Goal: Task Accomplishment & Management: Complete application form

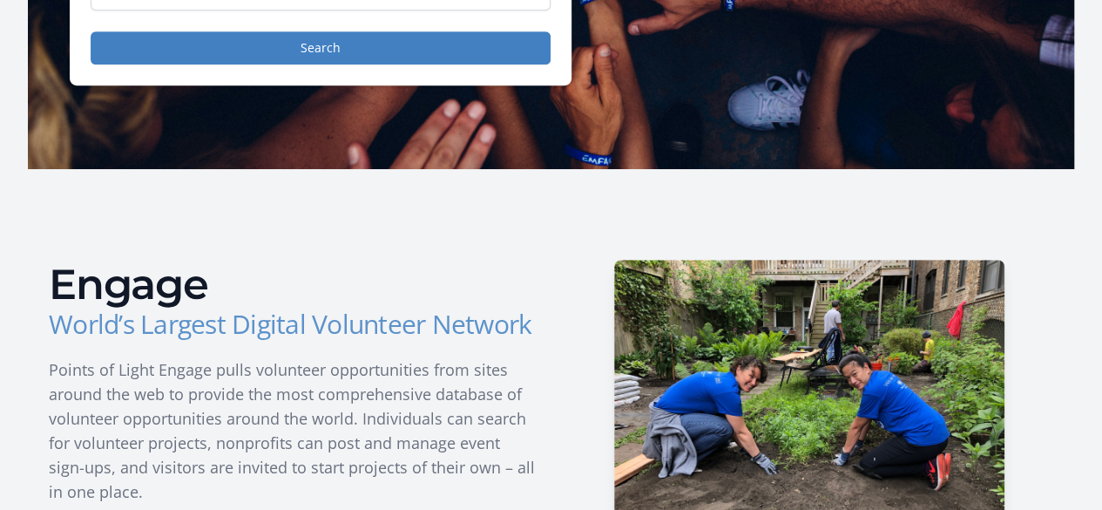
scroll to position [261, 0]
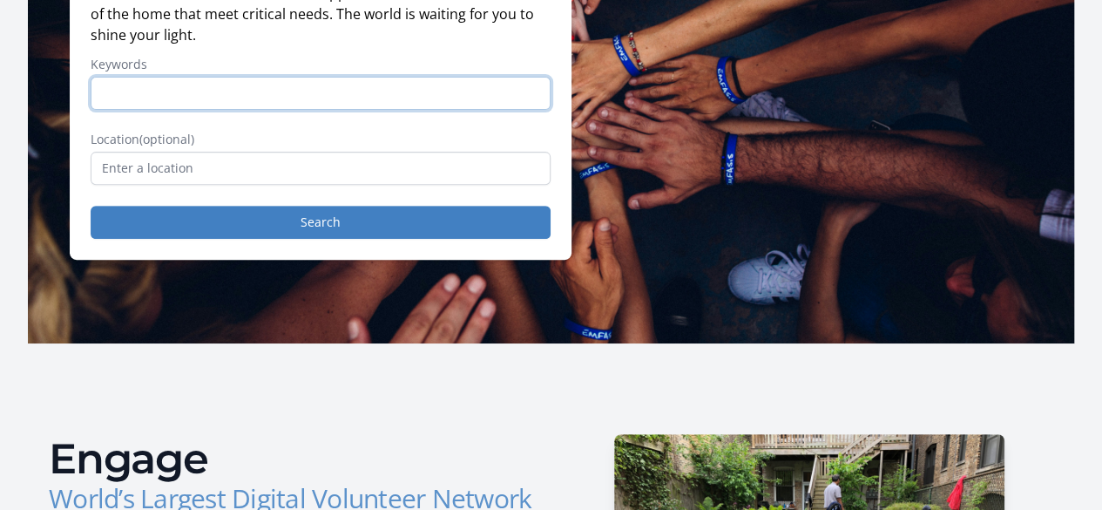
click at [129, 97] on input "Keywords" at bounding box center [321, 93] width 460 height 33
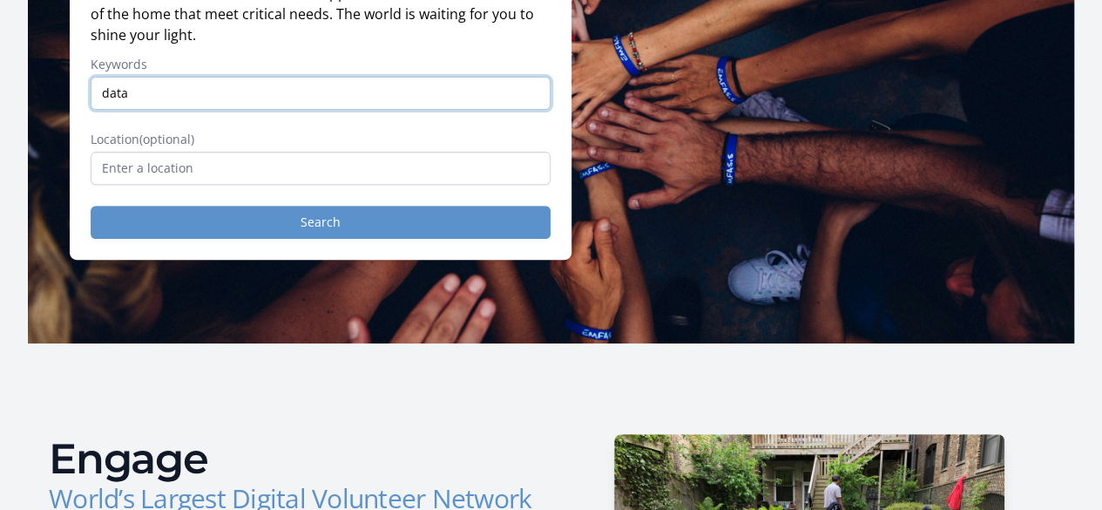
type input "data"
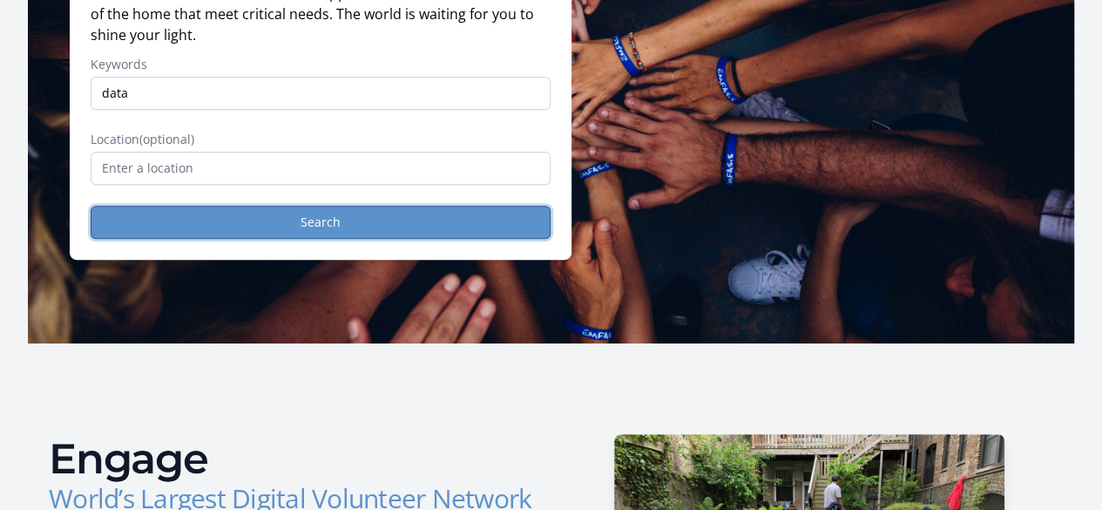
click at [267, 224] on button "Search" at bounding box center [321, 222] width 460 height 33
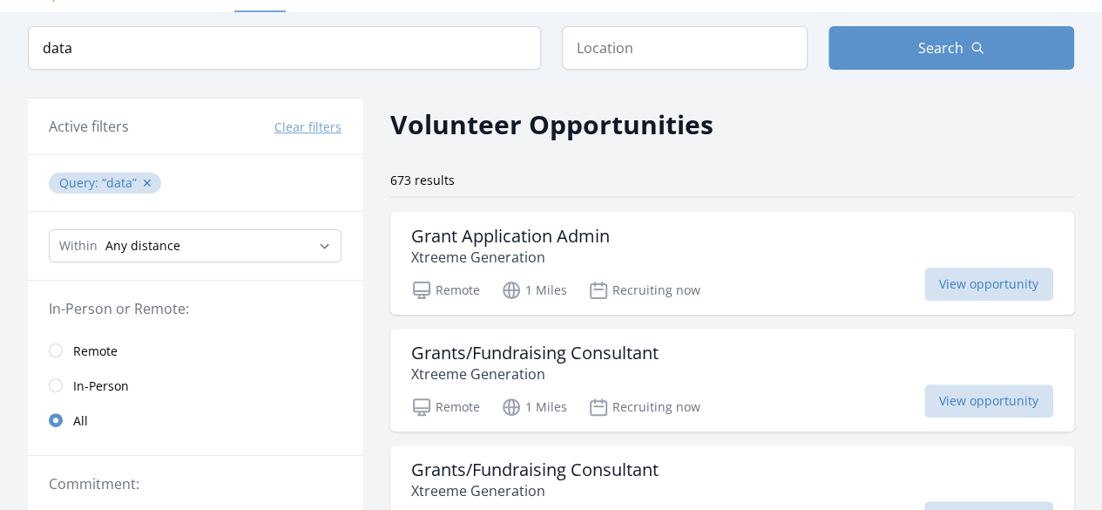
scroll to position [174, 0]
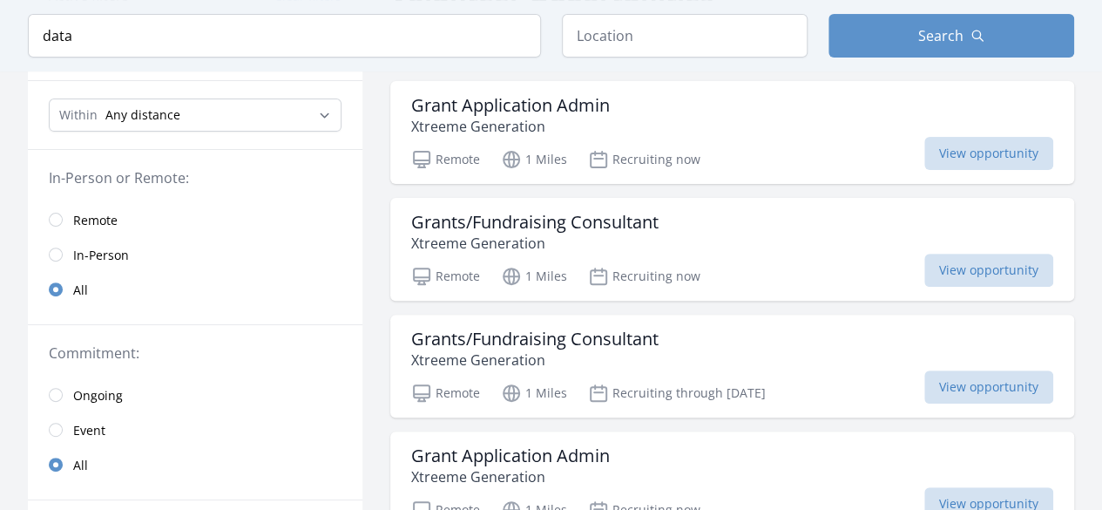
click at [68, 223] on link "Remote" at bounding box center [195, 219] width 335 height 35
click at [52, 213] on input "radio" at bounding box center [56, 220] width 14 height 14
click at [54, 216] on input "radio" at bounding box center [56, 220] width 14 height 14
click at [64, 213] on link "Remote" at bounding box center [195, 219] width 335 height 35
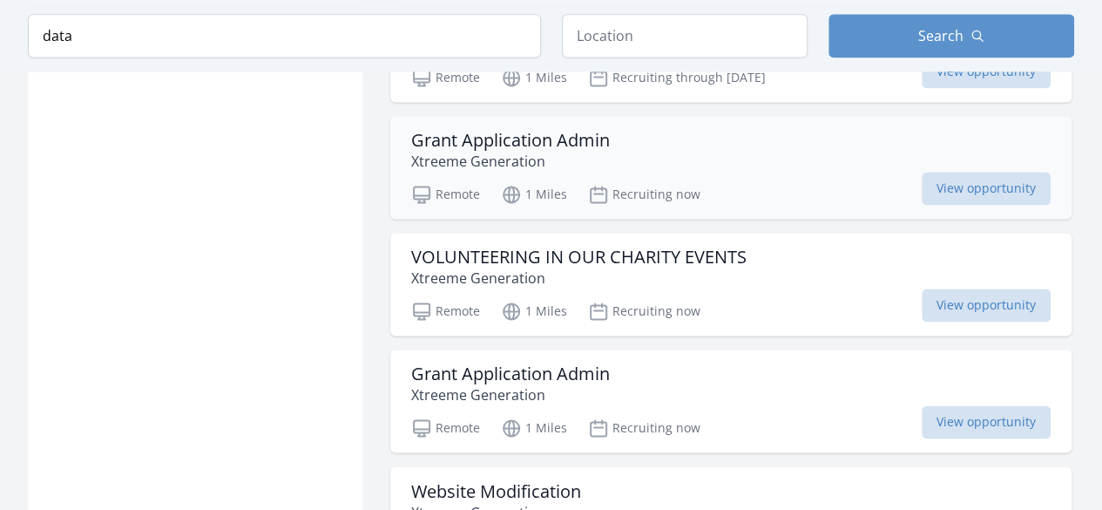
scroll to position [1220, 0]
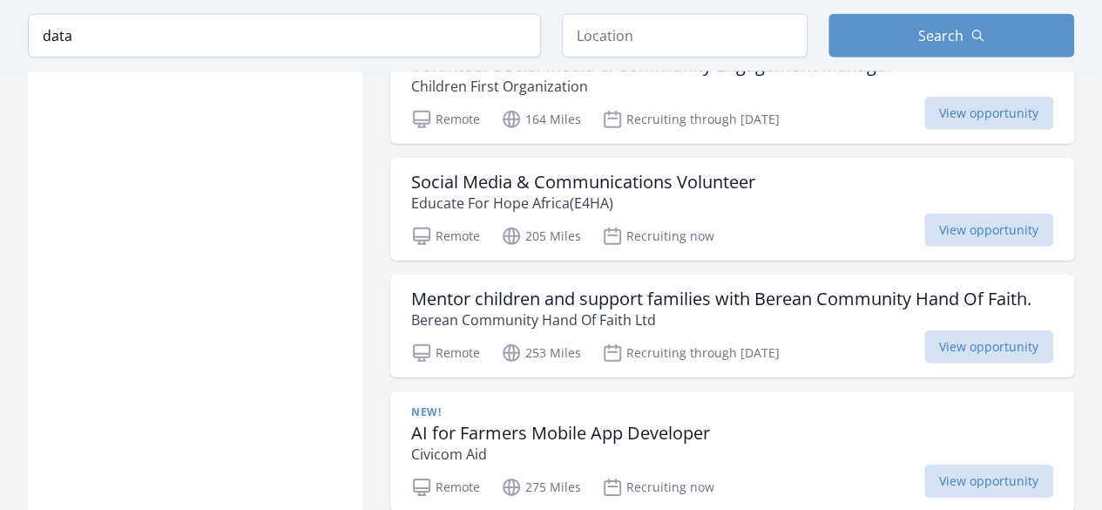
scroll to position [2265, 0]
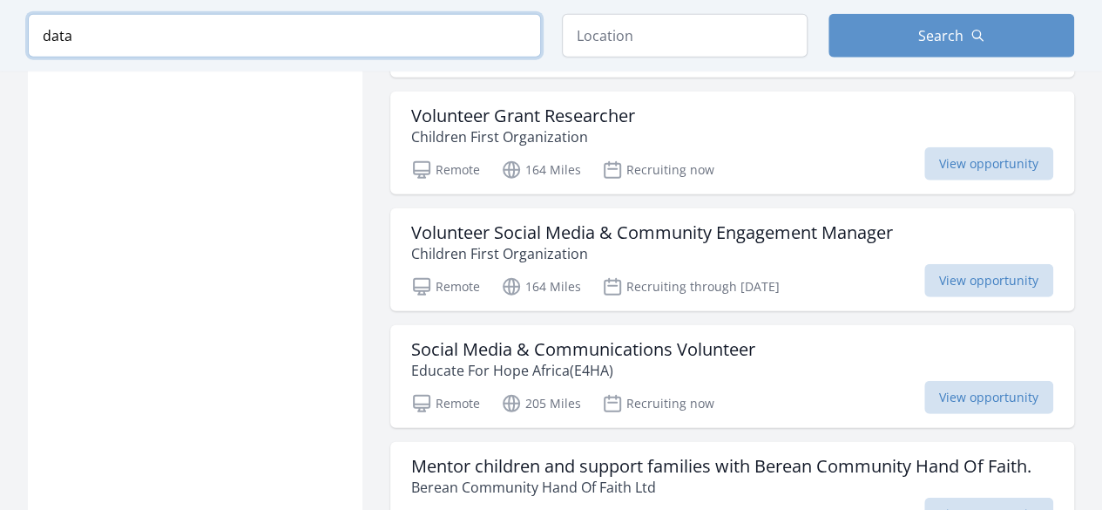
click at [339, 40] on input "data" at bounding box center [284, 36] width 513 height 44
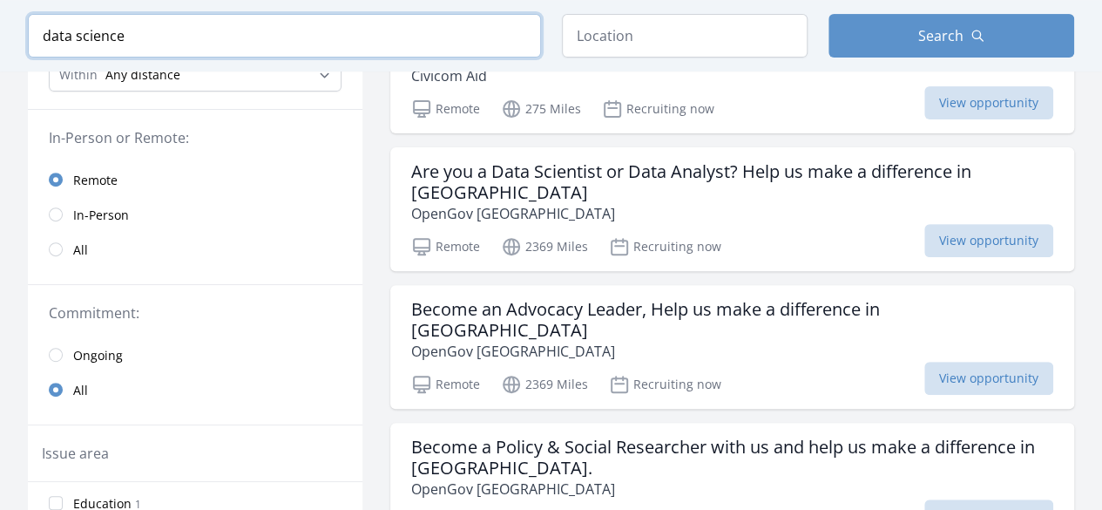
scroll to position [155, 0]
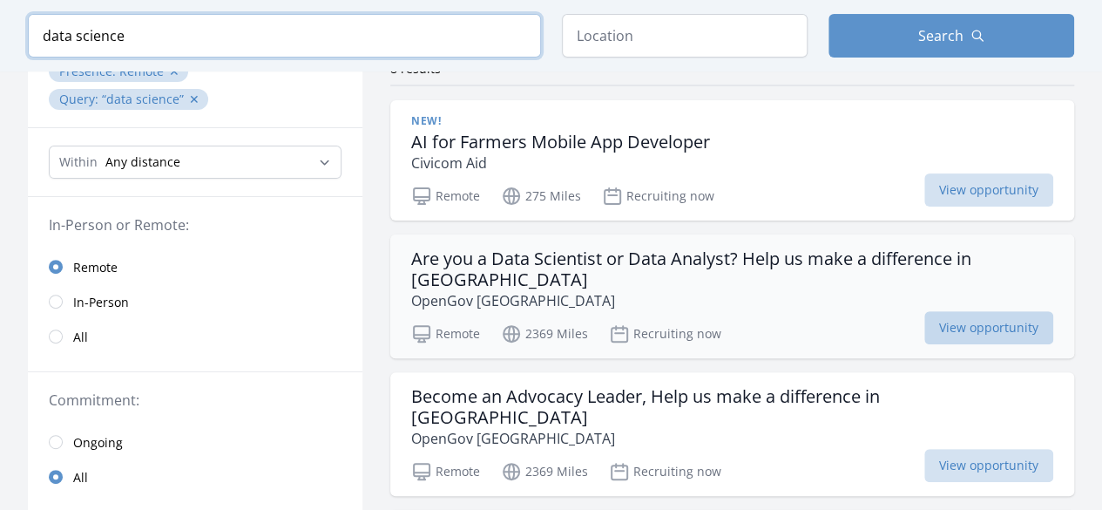
type input "data science"
click at [988, 311] on span "View opportunity" at bounding box center [988, 327] width 129 height 33
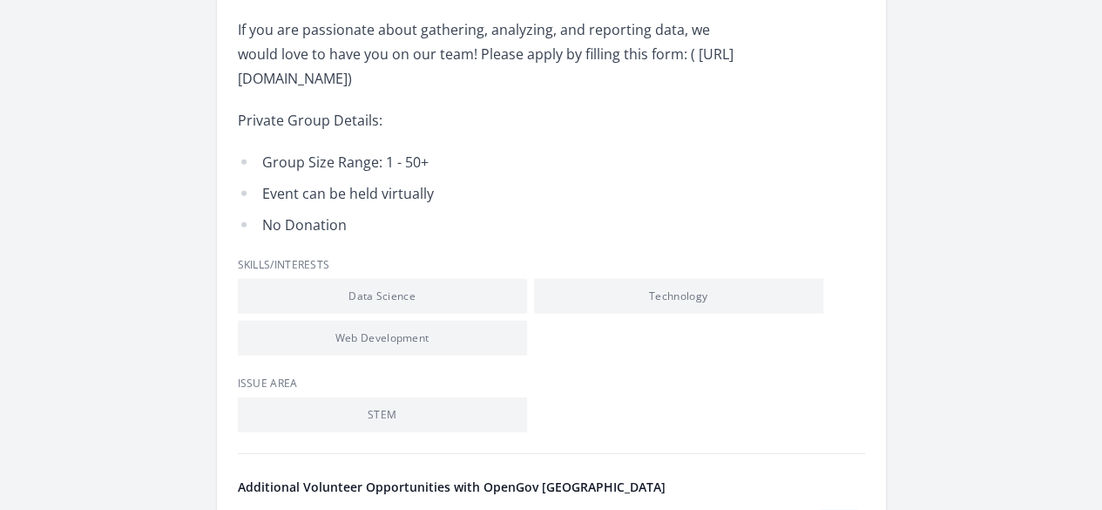
scroll to position [2178, 0]
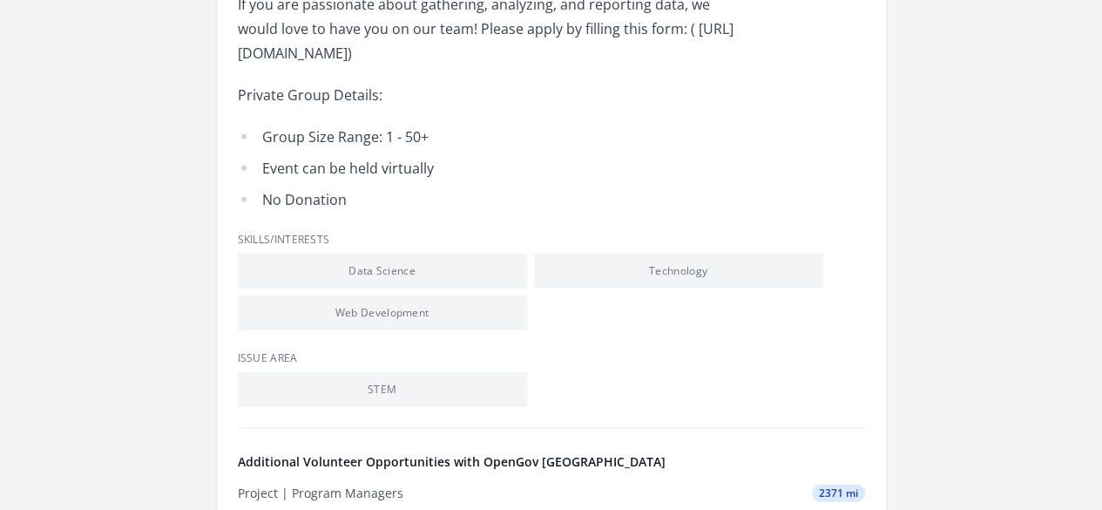
click at [0, 0] on link "See more volunteer opportunities and learn more about OpenGov Africa" at bounding box center [0, 0] width 0 height 0
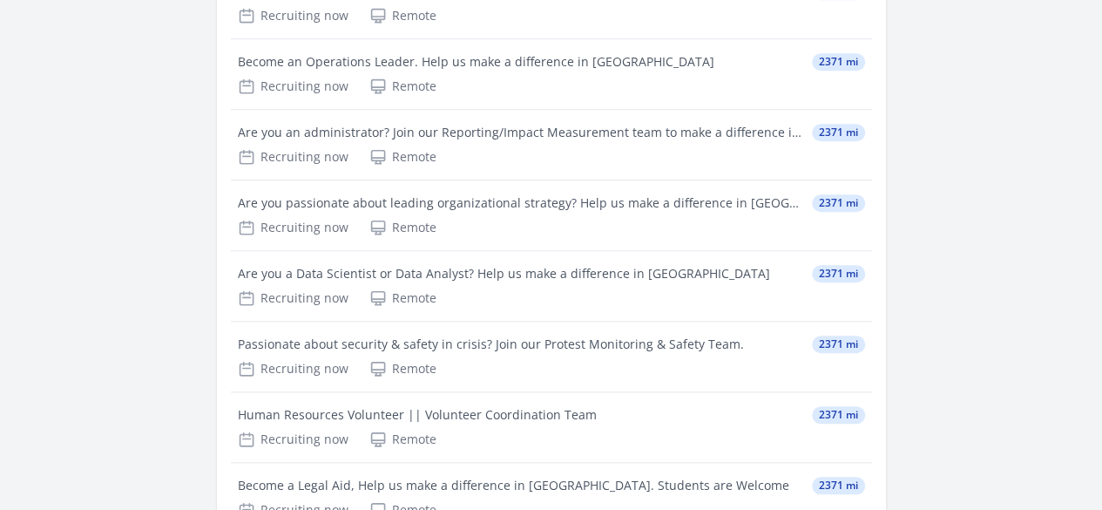
scroll to position [610, 0]
click at [412, 264] on div "Are you a Data Scientist or Data Analyst? Help us make a difference in [GEOGRAP…" at bounding box center [504, 272] width 532 height 17
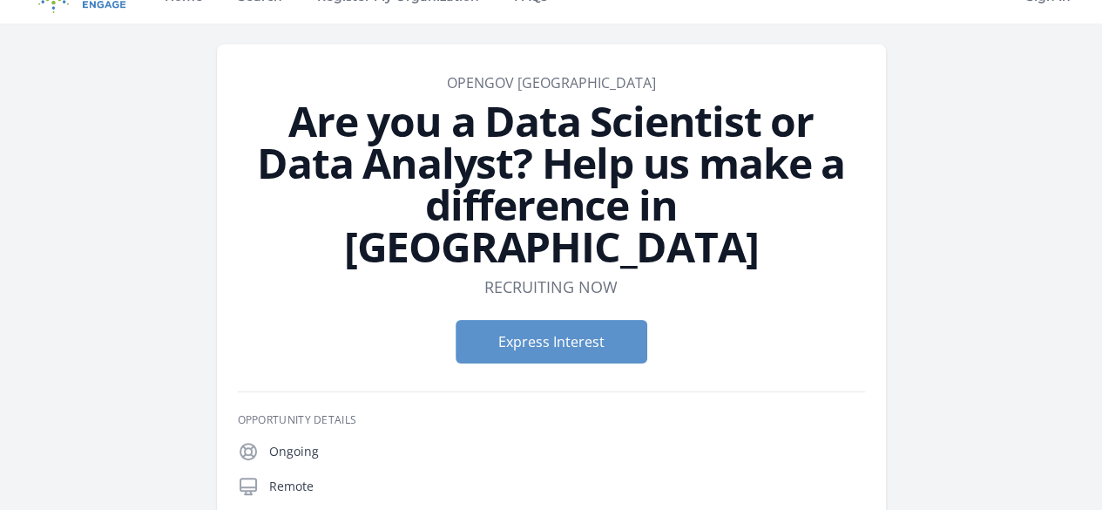
scroll to position [29, 0]
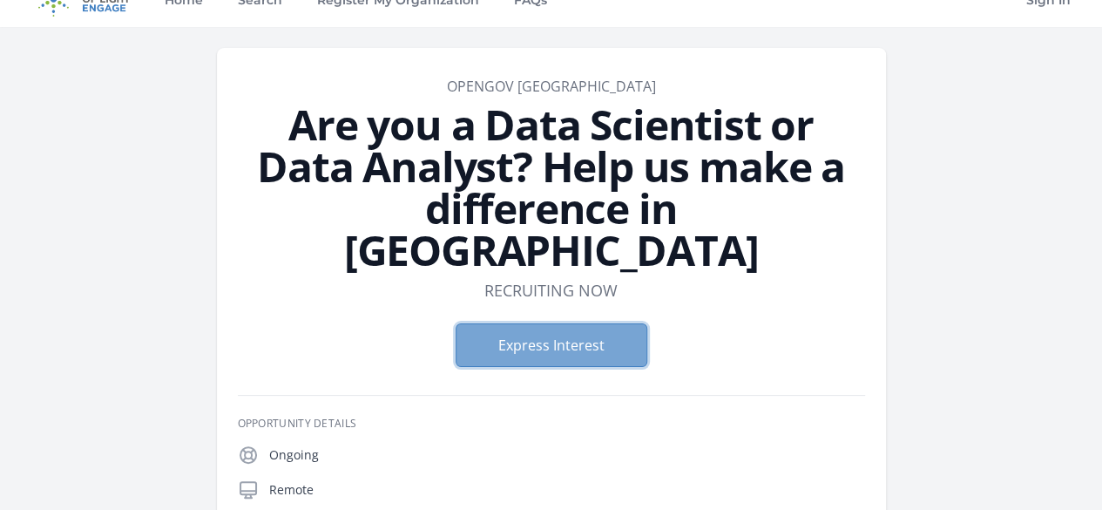
click at [529, 323] on button "Express Interest" at bounding box center [552, 345] width 192 height 44
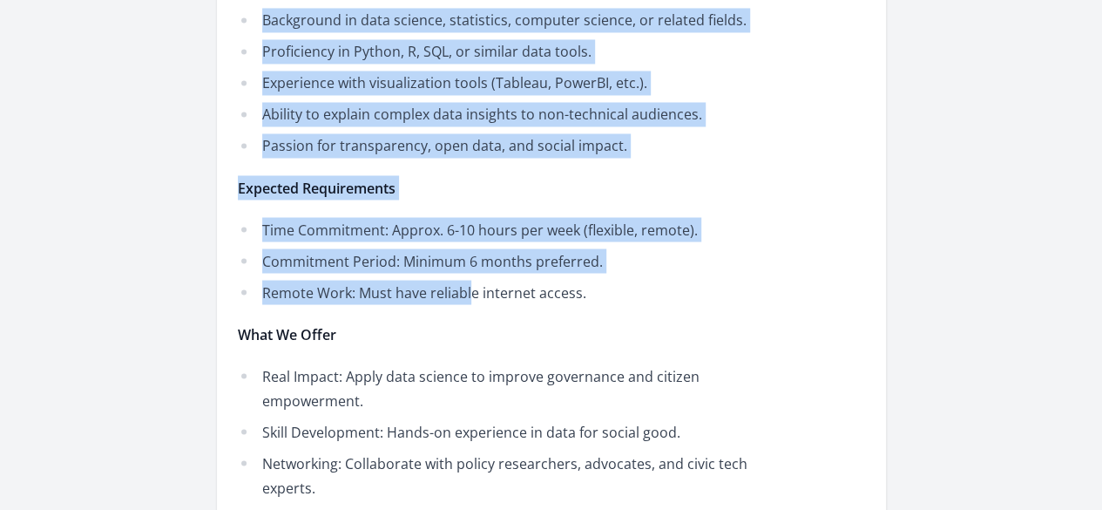
scroll to position [1497, 0]
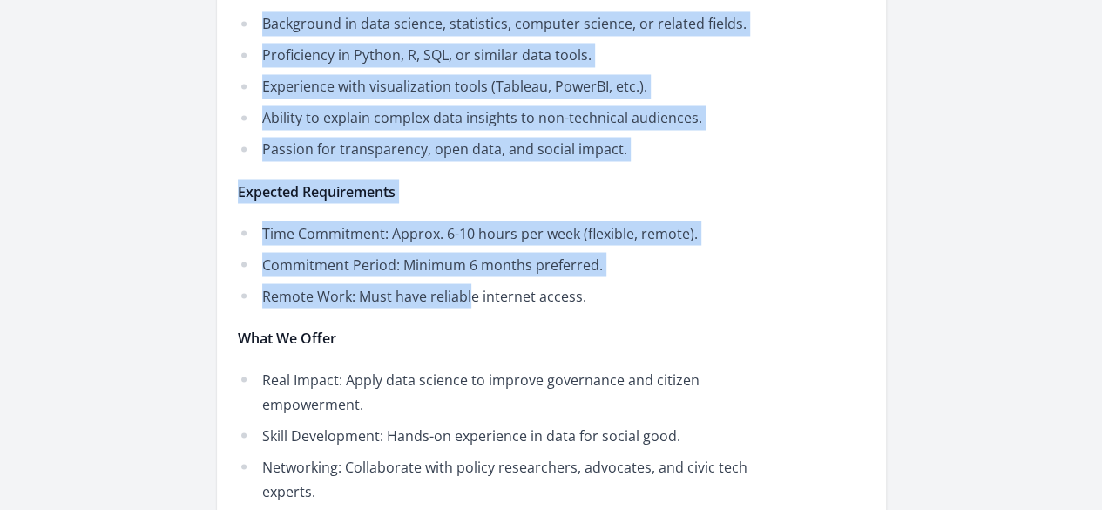
drag, startPoint x: 348, startPoint y: 215, endPoint x: 873, endPoint y: 339, distance: 538.8
click at [865, 339] on div "About this Opportunity What if you could be part of making Africa great and cha…" at bounding box center [551, 8] width 627 height 1770
copy div "What if you could be part of making Africa great and change things for future g…"
